Goal: Check status: Check status

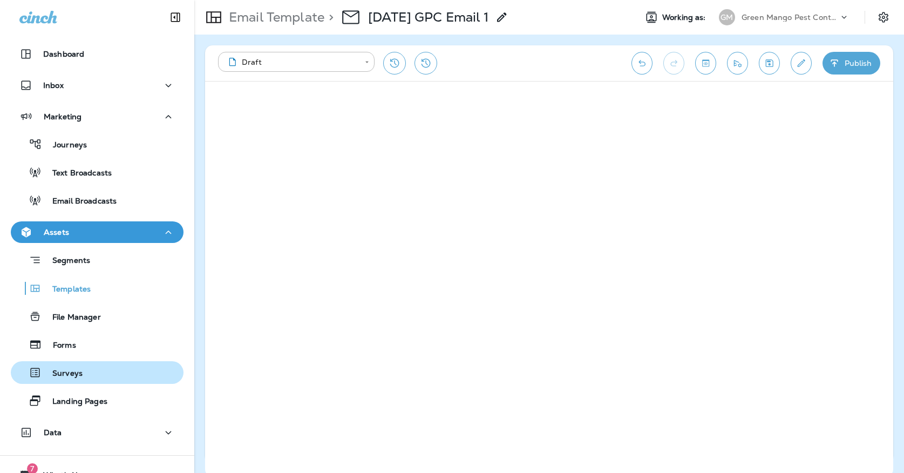
click at [89, 381] on button "Surveys" at bounding box center [97, 372] width 173 height 23
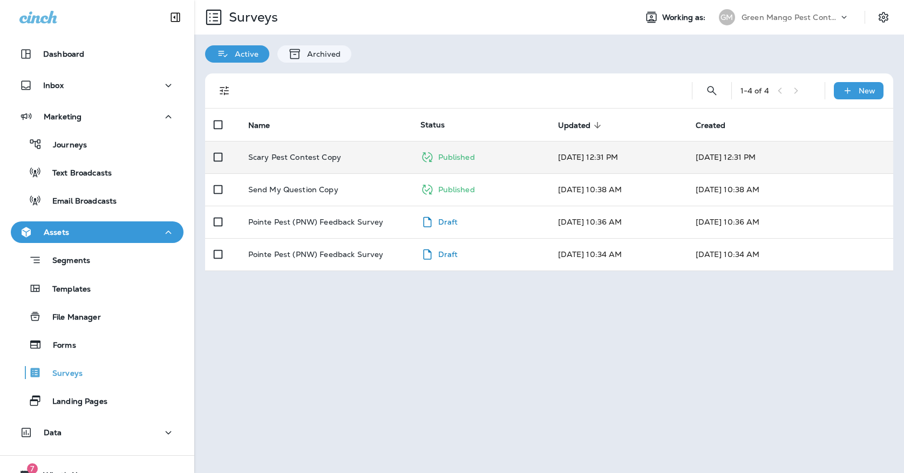
click at [270, 153] on td "Scary Pest Contest Copy" at bounding box center [326, 157] width 172 height 32
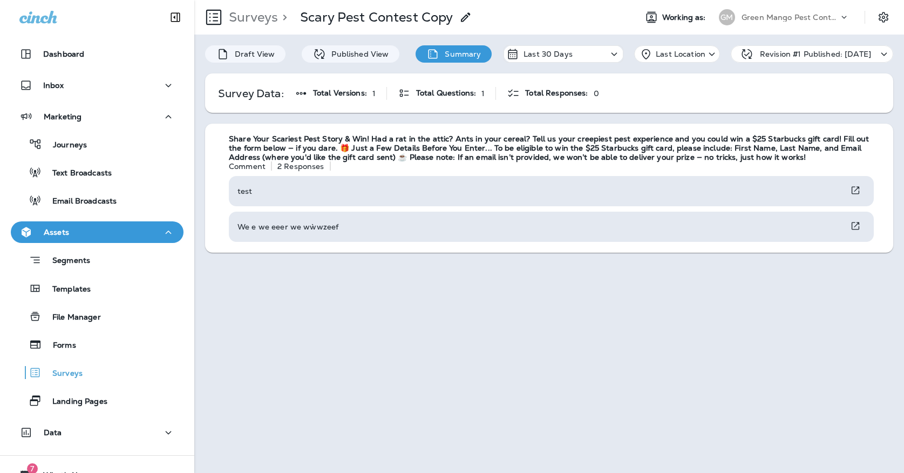
click at [729, 24] on div "GM" at bounding box center [727, 17] width 16 height 16
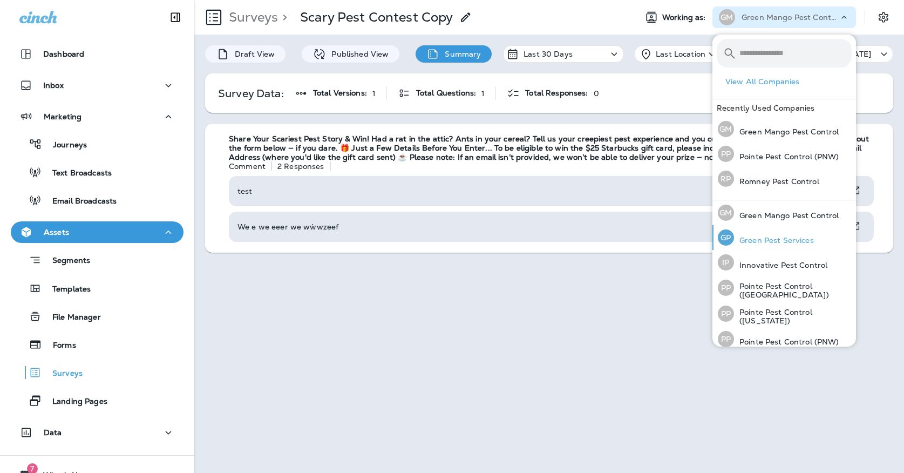
click at [744, 230] on div "[PERSON_NAME] Pest Services" at bounding box center [765, 237] width 105 height 25
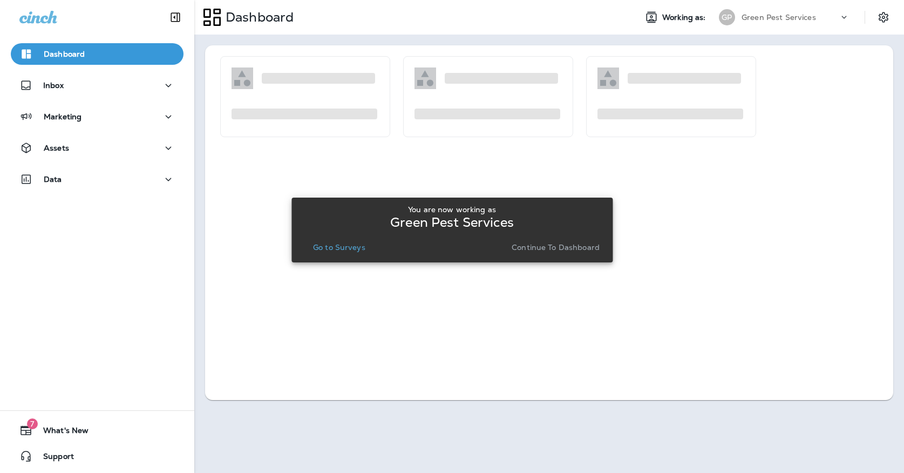
click at [340, 241] on button "Go to Surveys" at bounding box center [339, 247] width 61 height 15
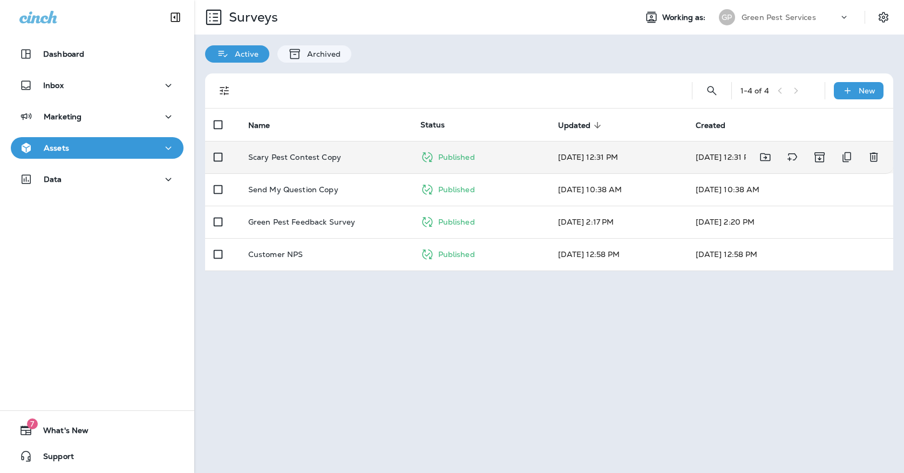
click at [340, 154] on td "Scary Pest Contest Copy" at bounding box center [326, 157] width 172 height 32
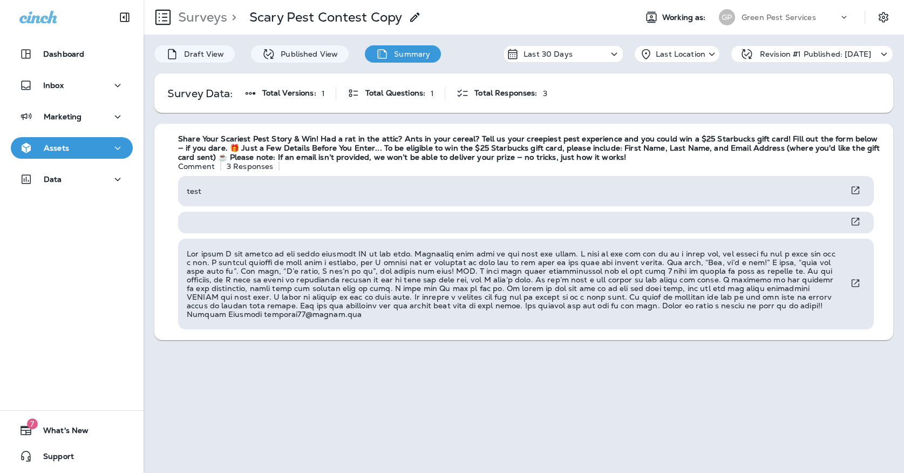
click at [763, 12] on div "Green Pest Services" at bounding box center [790, 17] width 97 height 16
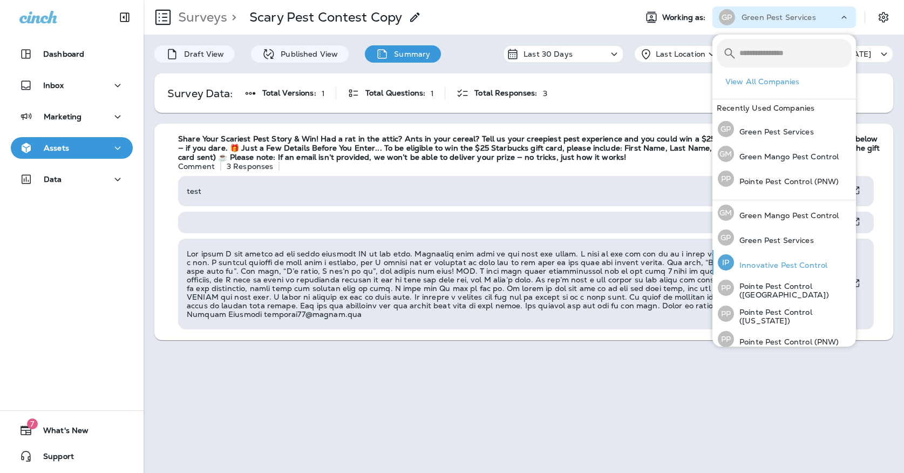
click at [759, 266] on p "Innovative Pest Control" at bounding box center [780, 265] width 93 height 9
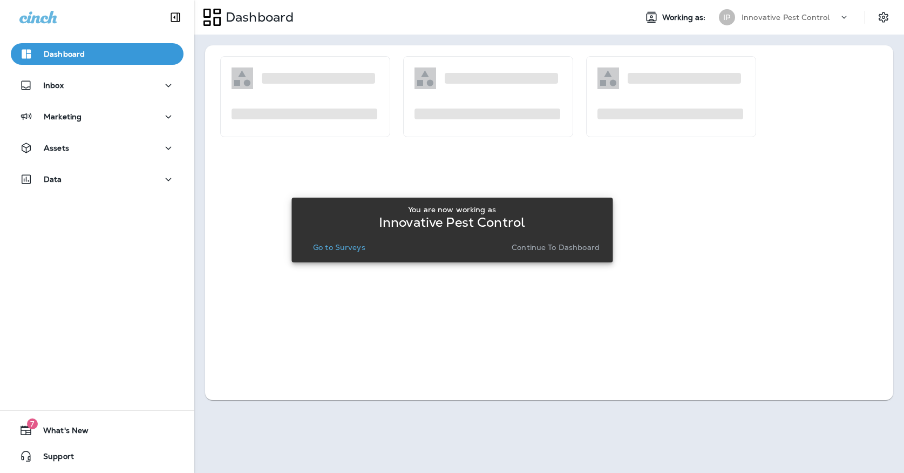
click at [362, 246] on p "Go to Surveys" at bounding box center [339, 247] width 52 height 9
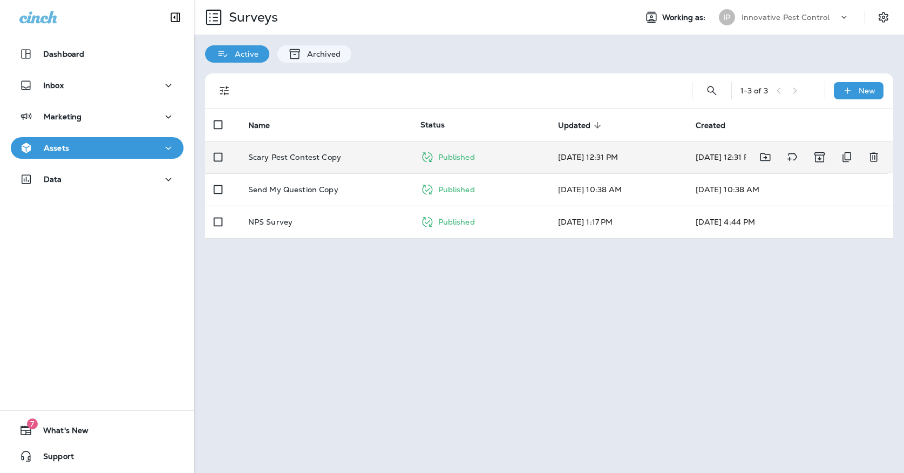
click at [358, 153] on div "Scary Pest Contest Copy" at bounding box center [325, 157] width 155 height 9
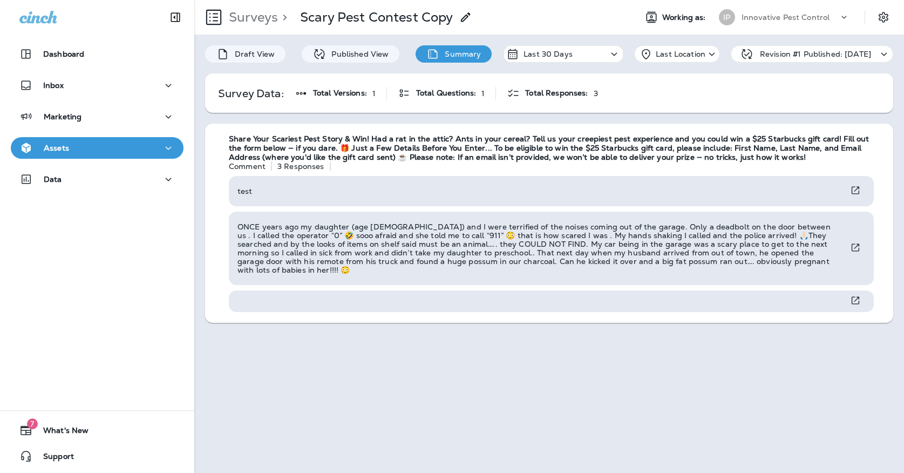
click at [793, 21] on p "Innovative Pest Control" at bounding box center [786, 17] width 88 height 9
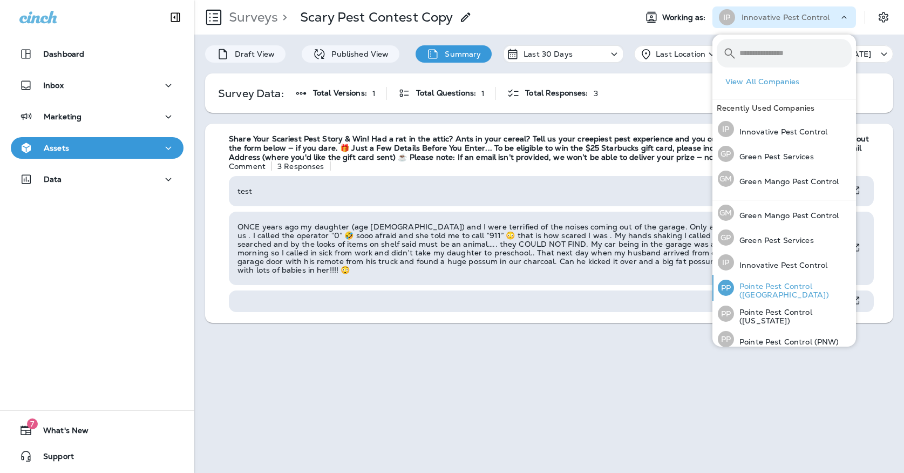
click at [772, 285] on p "Pointe Pest Control ([GEOGRAPHIC_DATA])" at bounding box center [793, 290] width 118 height 17
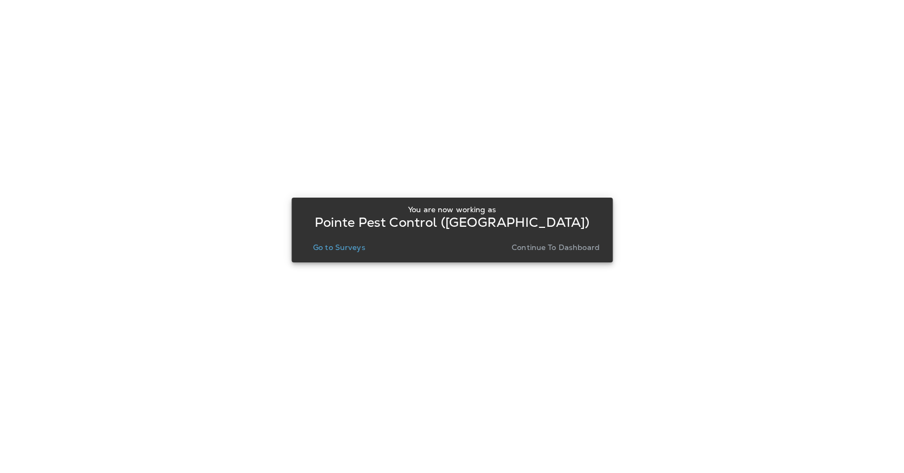
click at [349, 248] on p "Go to Surveys" at bounding box center [339, 247] width 52 height 9
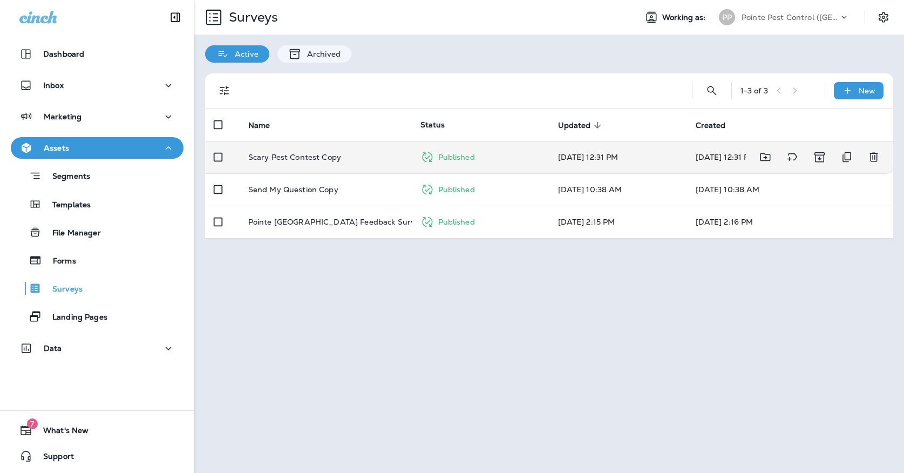
click at [358, 158] on td "Scary Pest Contest Copy" at bounding box center [326, 157] width 172 height 32
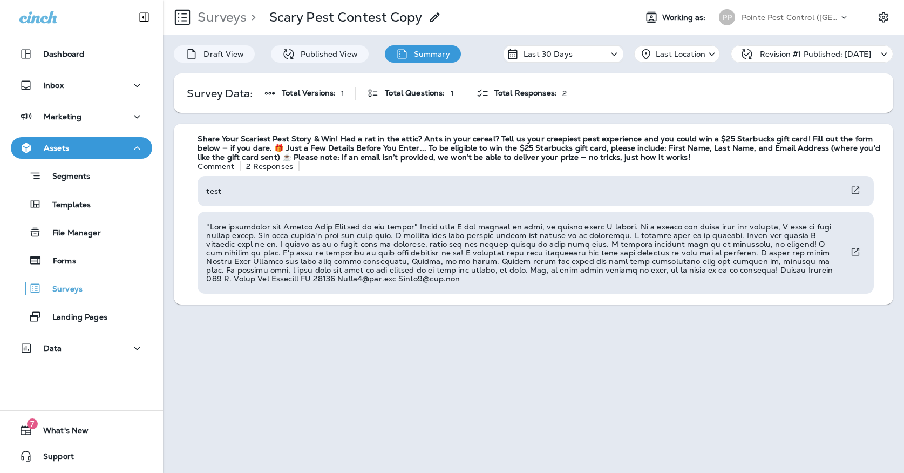
click at [760, 18] on p "Pointe Pest Control ([GEOGRAPHIC_DATA])" at bounding box center [790, 17] width 97 height 9
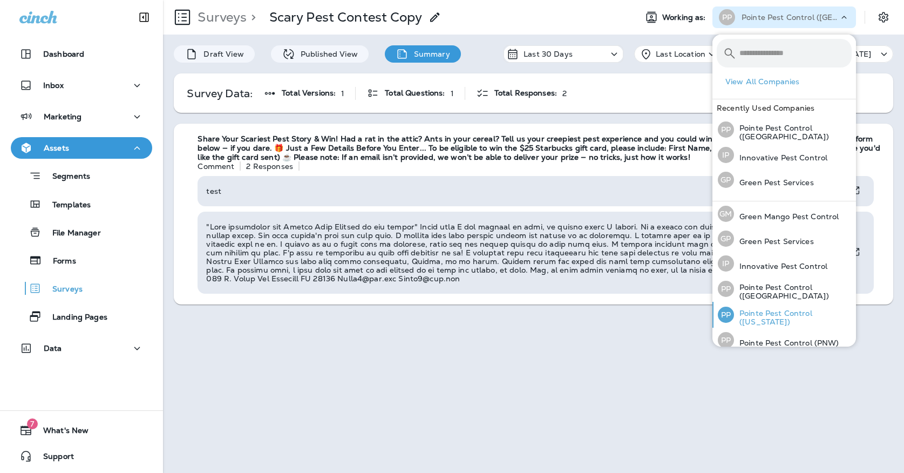
click at [793, 314] on p "Pointe Pest Control ([US_STATE])" at bounding box center [793, 317] width 118 height 17
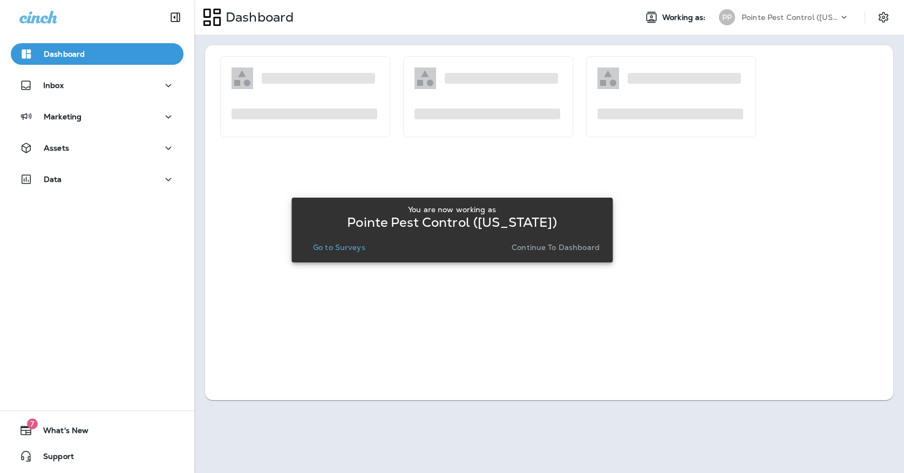
click at [354, 256] on div "You are now working as Pointe Pest Control ([US_STATE]) Go to Surveys Continue …" at bounding box center [452, 230] width 304 height 58
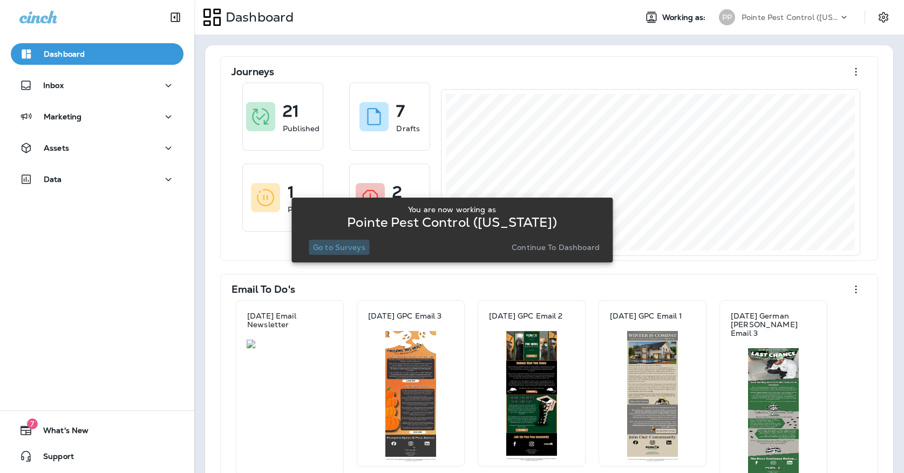
click at [347, 248] on p "Go to Surveys" at bounding box center [339, 247] width 52 height 9
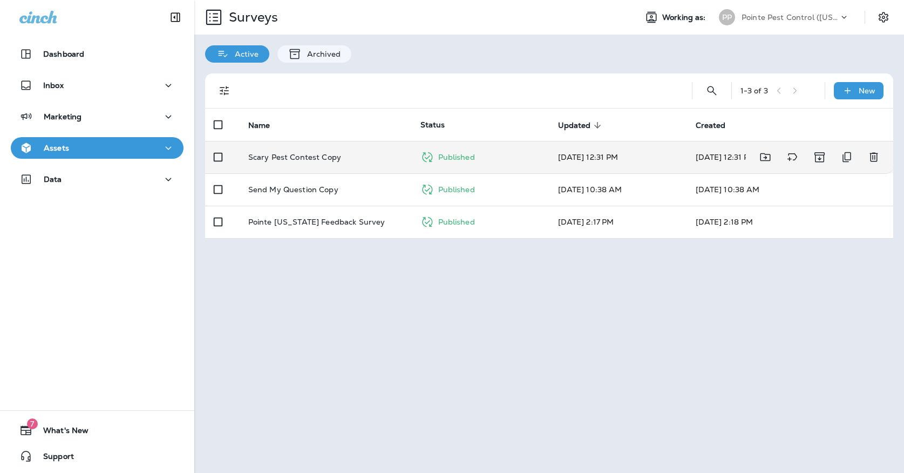
click at [334, 158] on td "Scary Pest Contest Copy" at bounding box center [326, 157] width 172 height 32
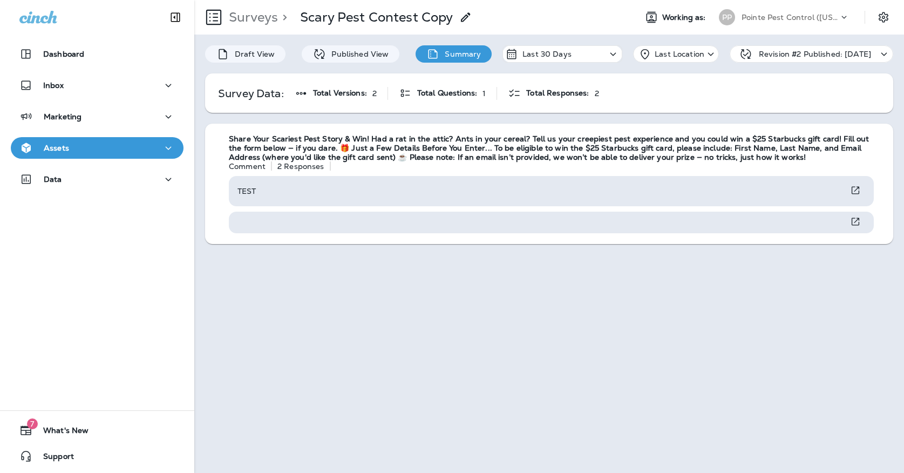
click at [730, 18] on div "PP" at bounding box center [727, 17] width 16 height 16
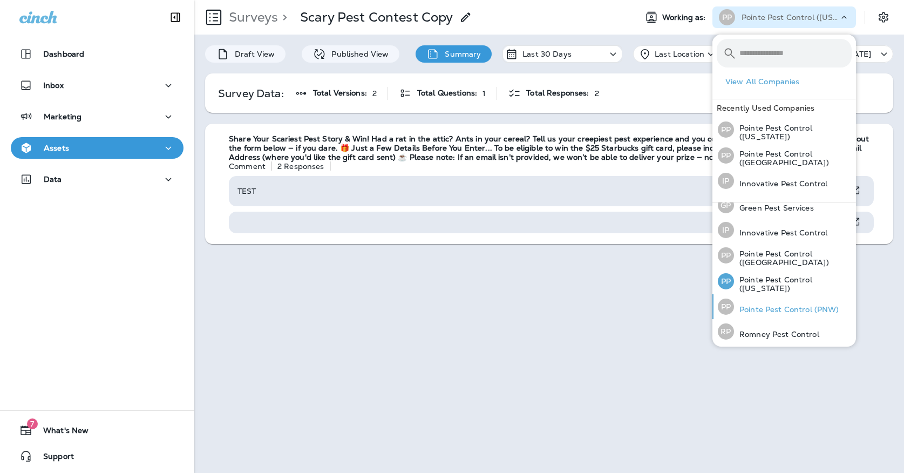
scroll to position [34, 0]
click at [762, 302] on div "PP Pointe Pest Control (PNW)" at bounding box center [778, 307] width 130 height 25
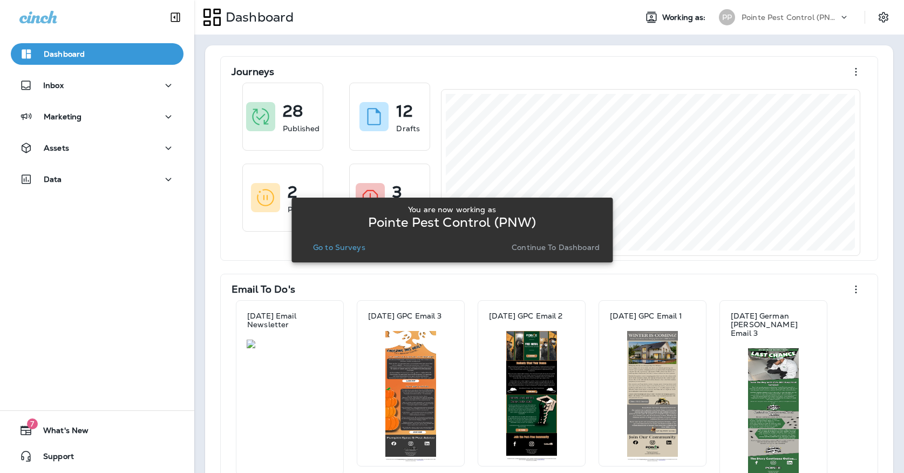
click at [345, 249] on p "Go to Surveys" at bounding box center [339, 247] width 52 height 9
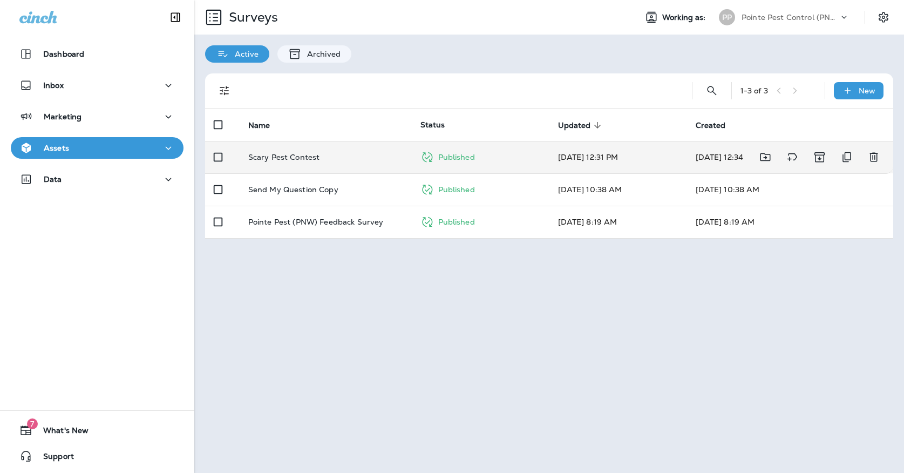
click at [351, 153] on div "Scary Pest Contest" at bounding box center [325, 157] width 155 height 9
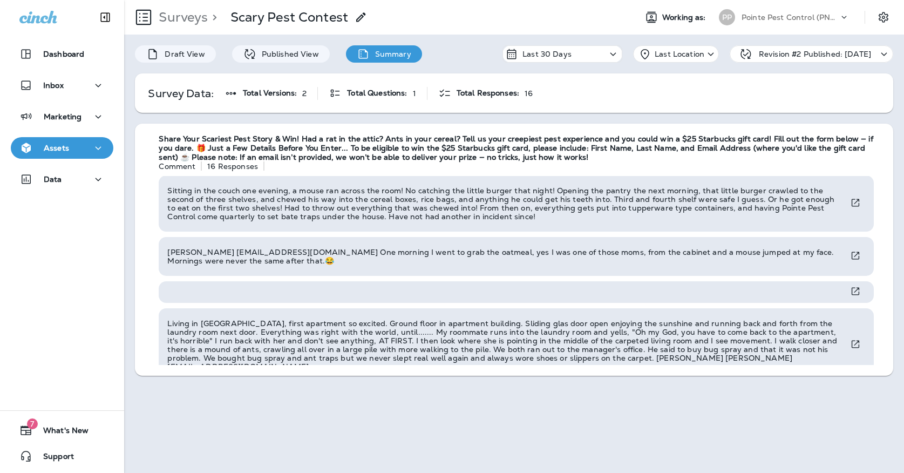
scroll to position [643, 0]
click at [736, 23] on div "PP" at bounding box center [726, 17] width 29 height 16
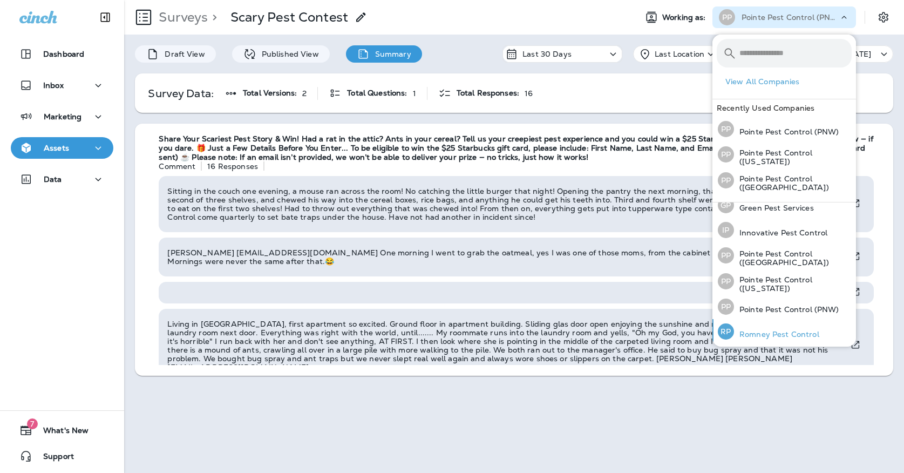
scroll to position [34, 0]
click at [764, 335] on p "Romney Pest Control" at bounding box center [776, 334] width 85 height 9
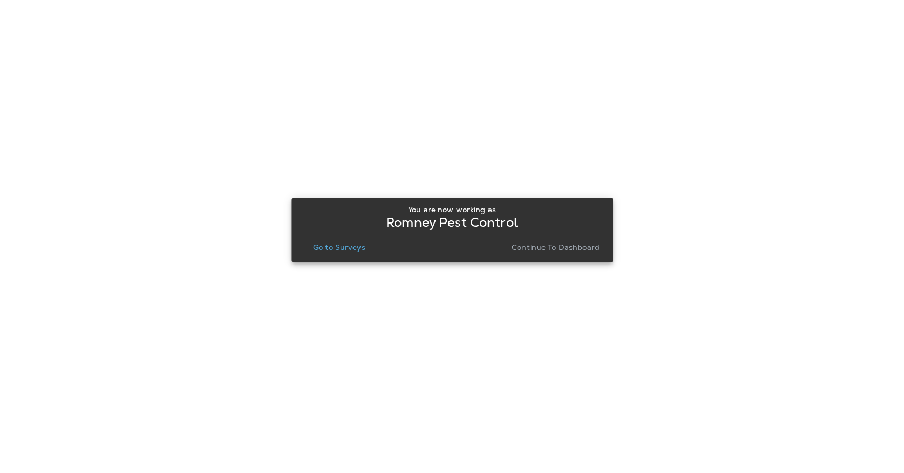
click at [342, 243] on p "Go to Surveys" at bounding box center [339, 247] width 52 height 9
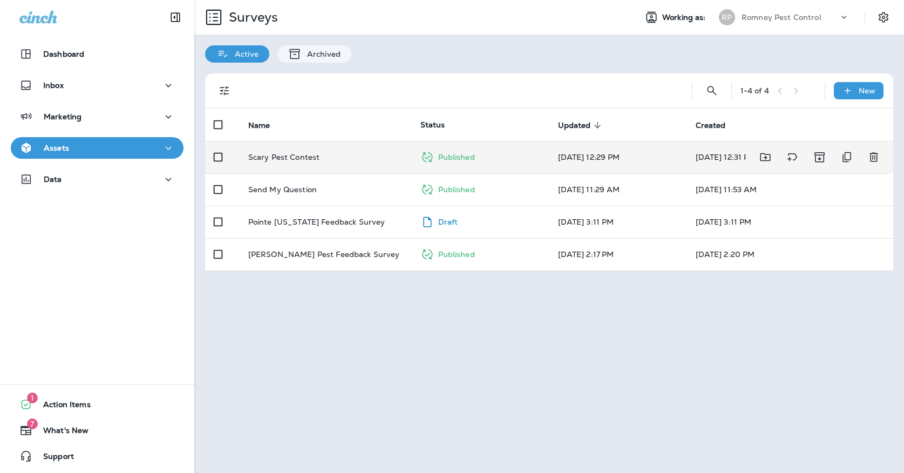
click at [330, 153] on div "Scary Pest Contest" at bounding box center [325, 157] width 155 height 9
